Goal: Task Accomplishment & Management: Complete application form

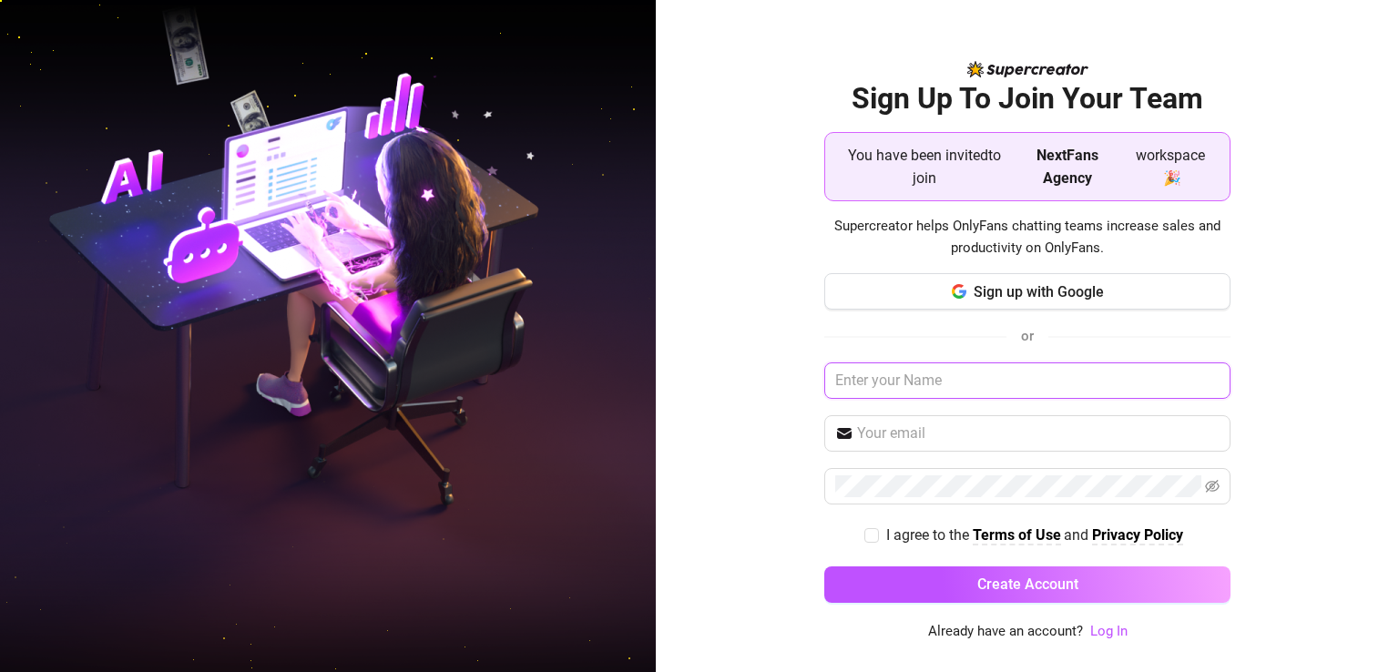
click at [953, 383] on input "text" at bounding box center [1027, 381] width 406 height 36
type input "Tinay"
click at [976, 434] on input "text" at bounding box center [1038, 434] width 363 height 22
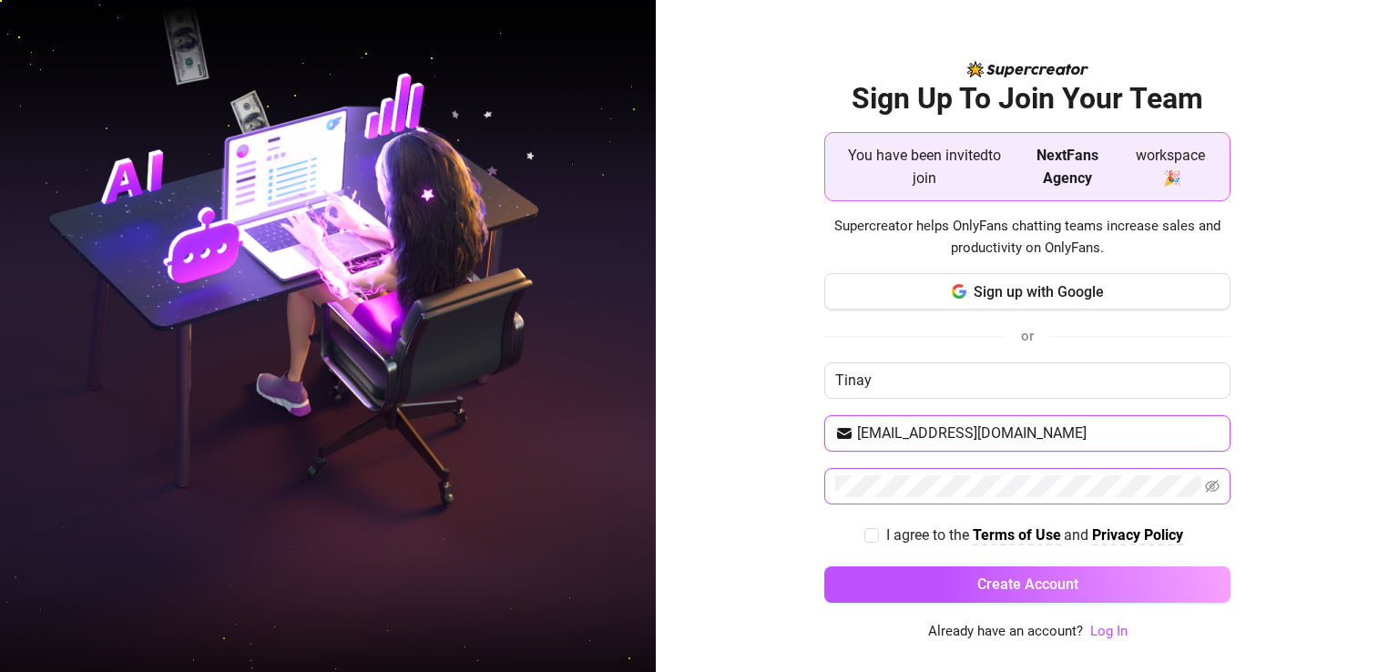
type input "[EMAIL_ADDRESS][DOMAIN_NAME]"
click at [1206, 480] on icon "eye-invisible" at bounding box center [1212, 486] width 15 height 15
click at [870, 533] on input "I agree to the Terms of Use and Privacy Policy" at bounding box center [870, 534] width 13 height 13
checkbox input "true"
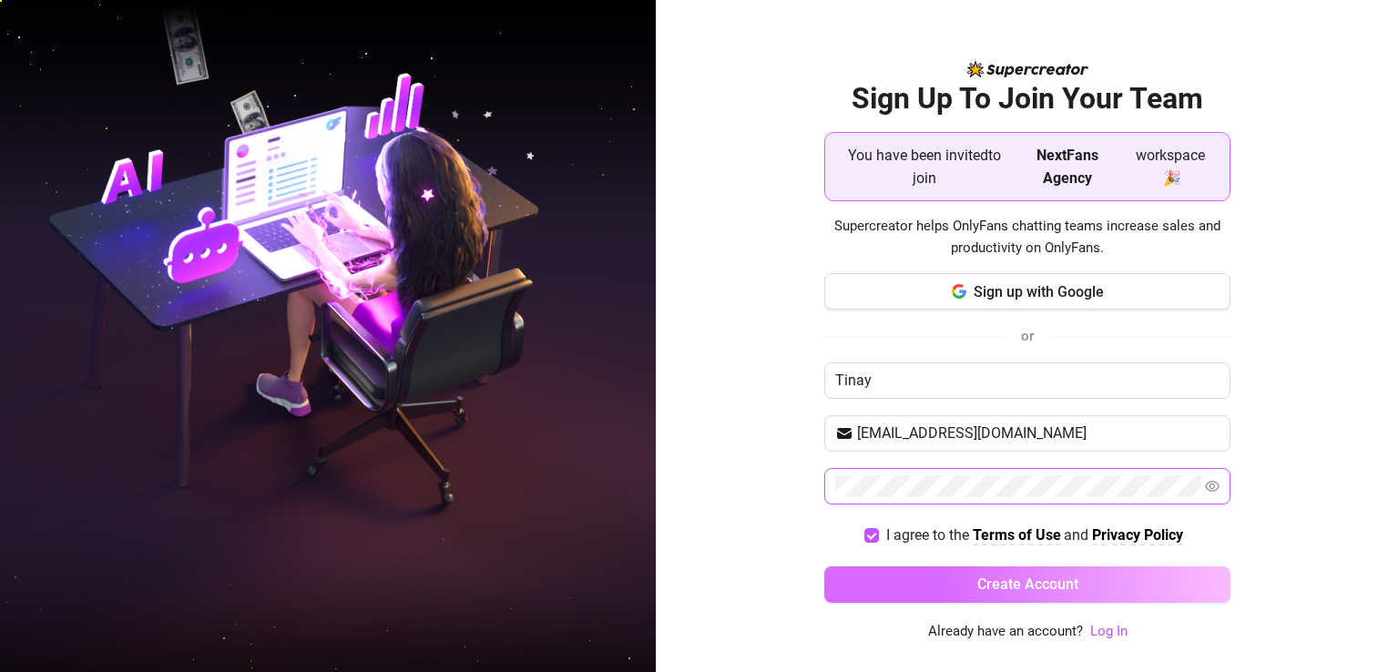
click at [945, 584] on button "Create Account" at bounding box center [1027, 585] width 406 height 36
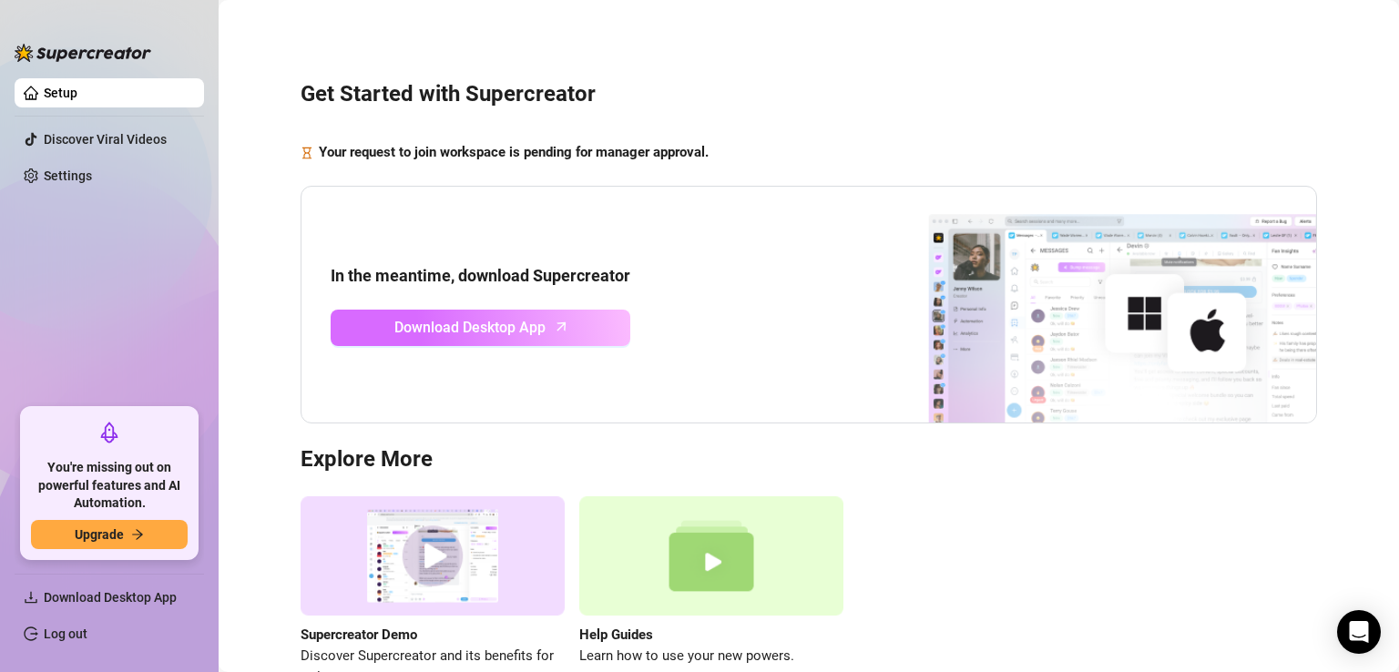
click at [458, 332] on span "Download Desktop App" at bounding box center [469, 327] width 151 height 23
